Goal: Information Seeking & Learning: Learn about a topic

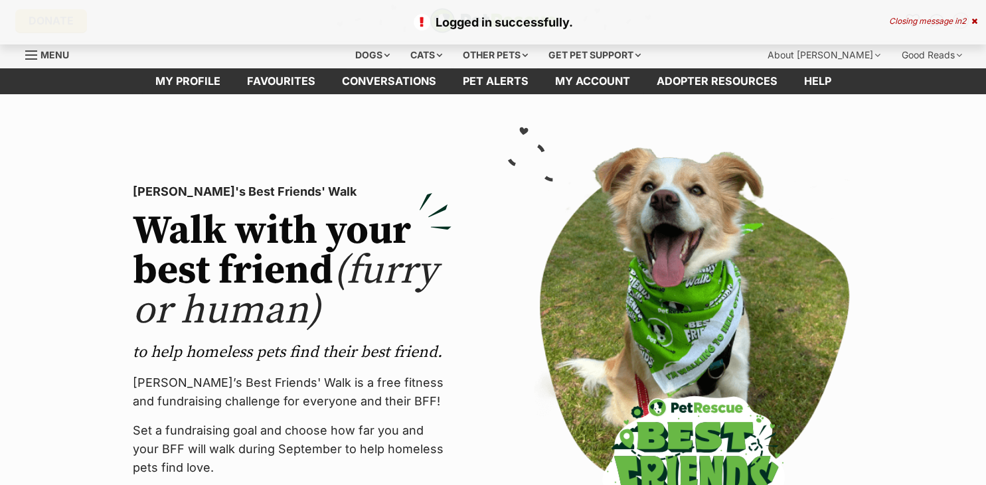
click at [482, 79] on link "Pet alerts" at bounding box center [495, 81] width 92 height 26
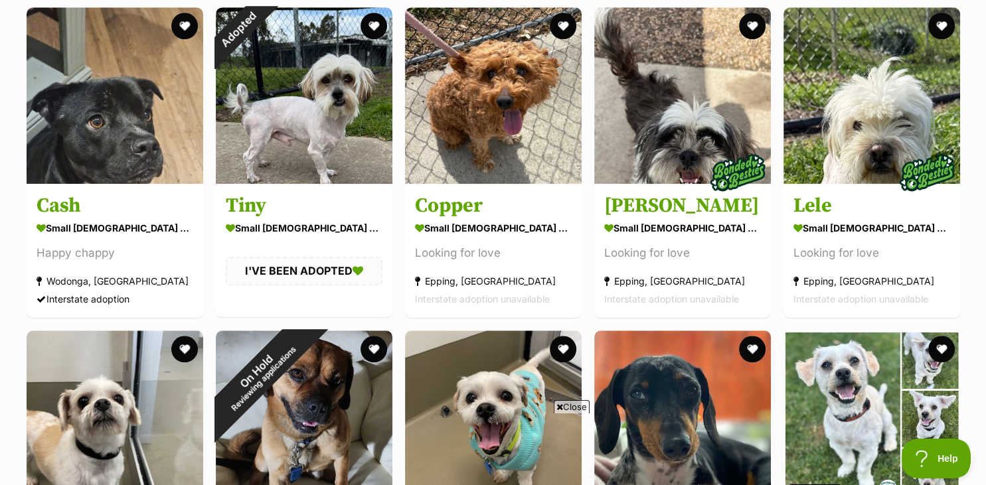
scroll to position [1273, 0]
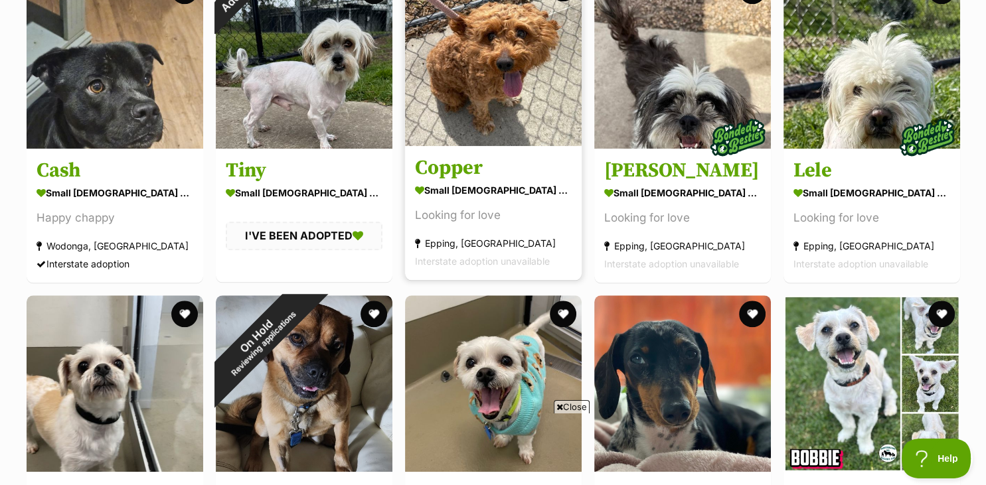
click at [477, 190] on div "small male Dog" at bounding box center [493, 190] width 157 height 19
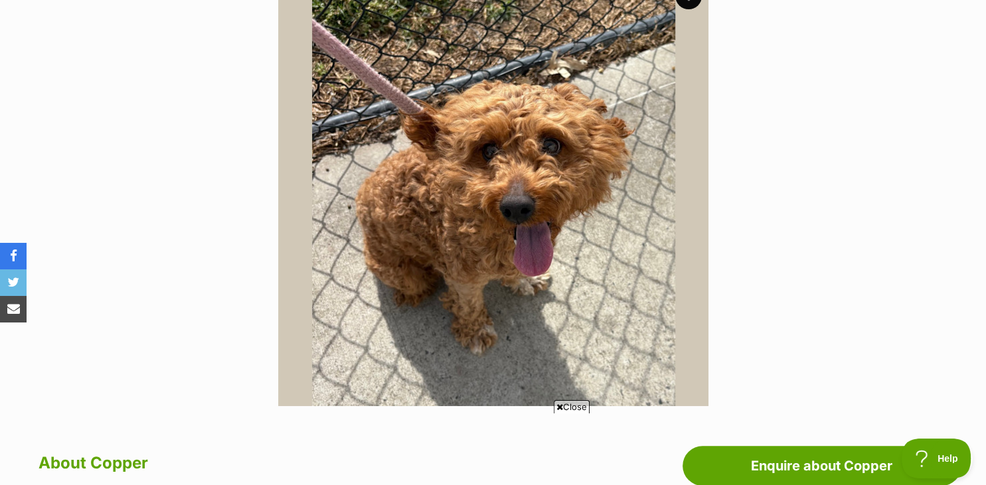
scroll to position [292, 0]
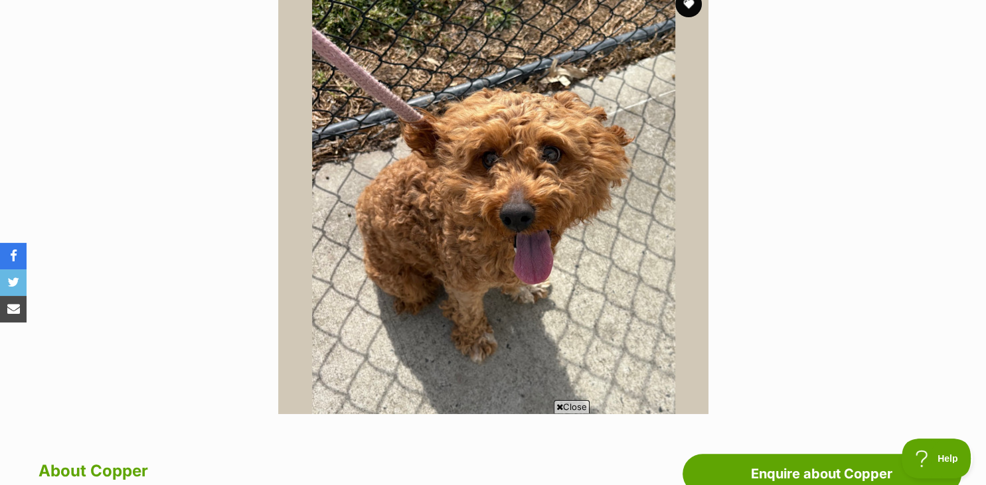
drag, startPoint x: 980, startPoint y: 7, endPoint x: 817, endPoint y: 111, distance: 193.7
click at [604, 309] on img at bounding box center [493, 199] width 430 height 430
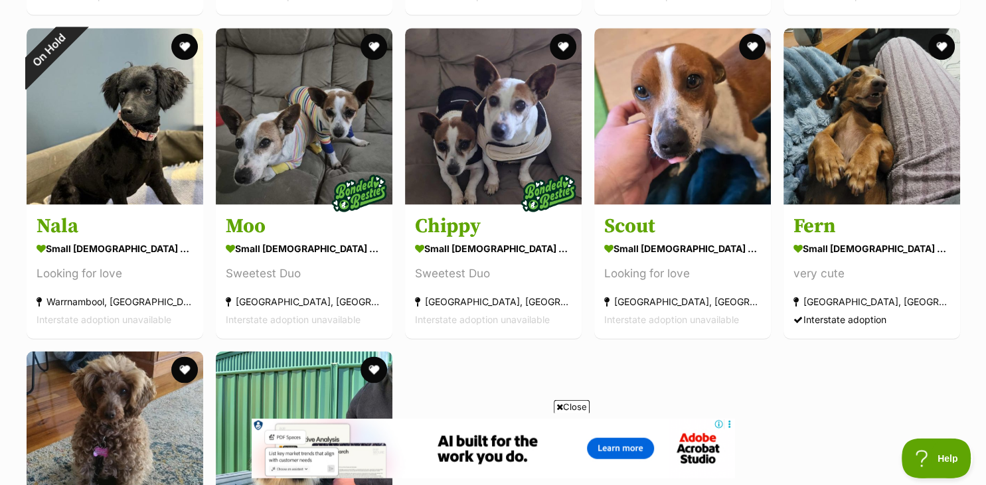
scroll to position [1869, 0]
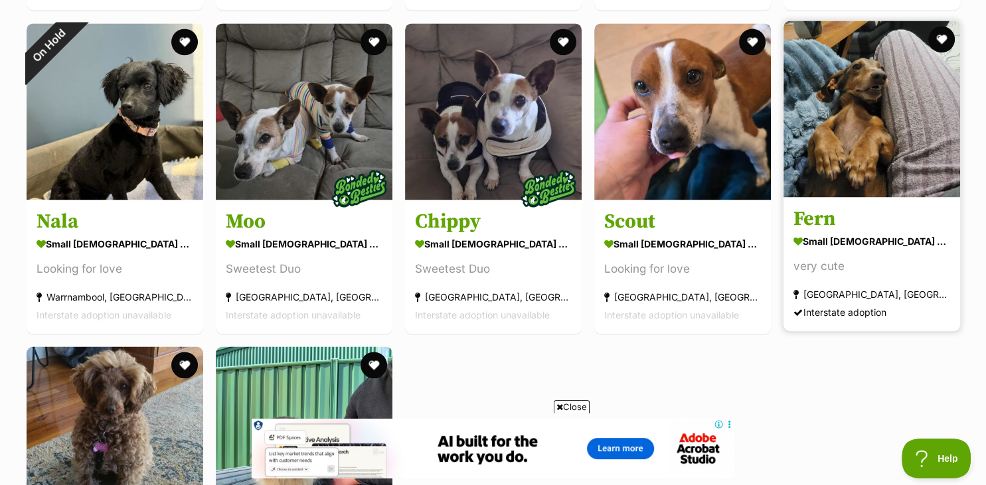
click at [852, 234] on link "Fern small female Dog very cute Kunama, NSW Interstate adoption" at bounding box center [871, 263] width 177 height 135
